Goal: Task Accomplishment & Management: Manage account settings

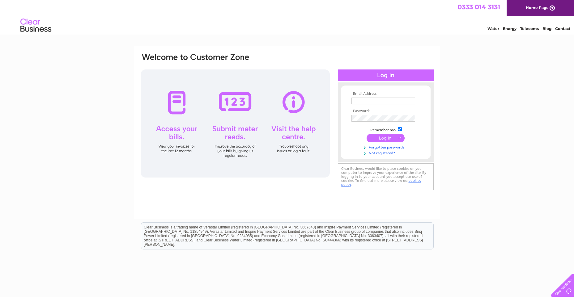
type input "office@eastergrangemuir.co.uk"
click at [385, 140] on input "submit" at bounding box center [386, 138] width 38 height 9
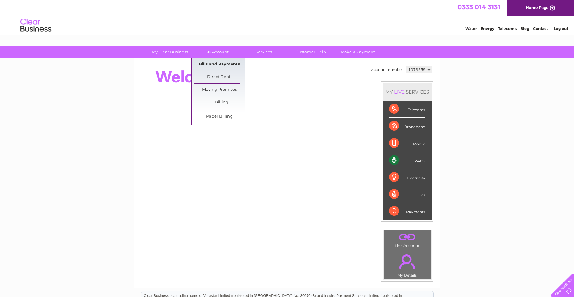
click at [221, 61] on link "Bills and Payments" at bounding box center [219, 64] width 51 height 12
click at [222, 63] on link "Bills and Payments" at bounding box center [219, 64] width 51 height 12
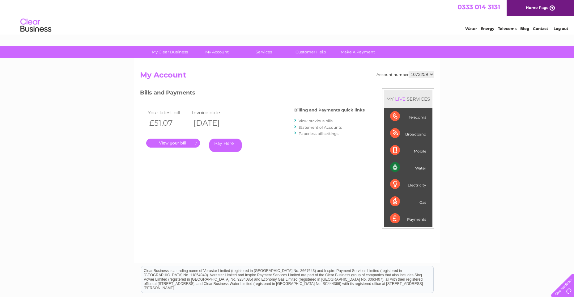
click at [175, 144] on link "." at bounding box center [173, 143] width 54 height 9
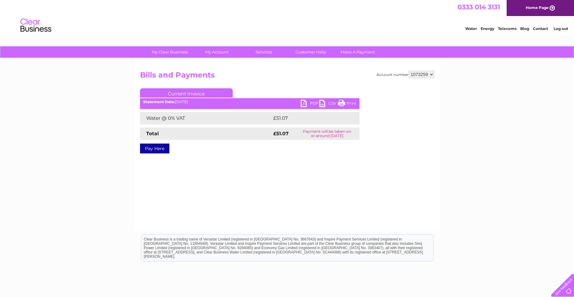
click at [309, 103] on link "PDF" at bounding box center [310, 104] width 19 height 9
click at [559, 29] on link "Log out" at bounding box center [561, 28] width 15 height 5
